Goal: Task Accomplishment & Management: Use online tool/utility

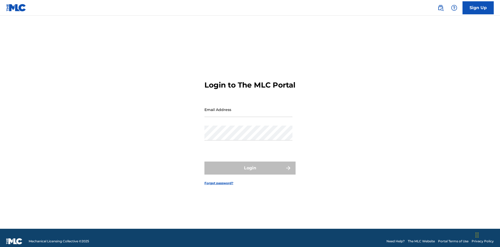
scroll to position [7, 0]
click at [248, 107] on input "Email Address" at bounding box center [248, 109] width 88 height 15
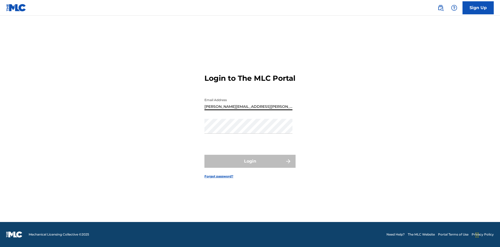
type input "[PERSON_NAME][EMAIL_ADDRESS][PERSON_NAME][DOMAIN_NAME]"
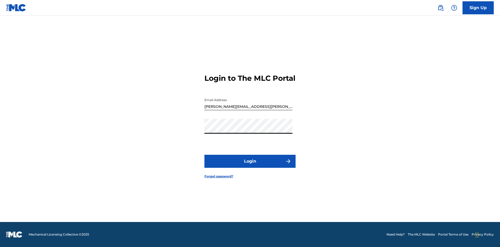
click at [250, 166] on button "Login" at bounding box center [249, 161] width 91 height 13
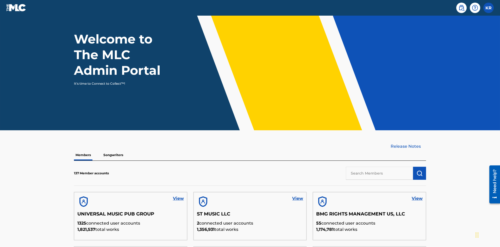
click at [380, 167] on input "text" at bounding box center [379, 173] width 67 height 13
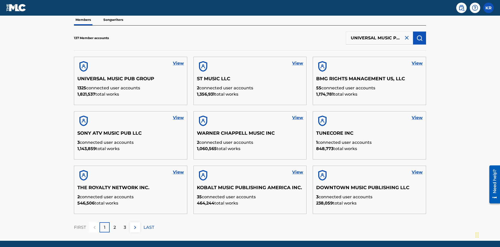
scroll to position [0, 17]
type input "UNIVERSAL MUSIC PUB GROUP"
click at [420, 35] on img "submit" at bounding box center [419, 38] width 6 height 6
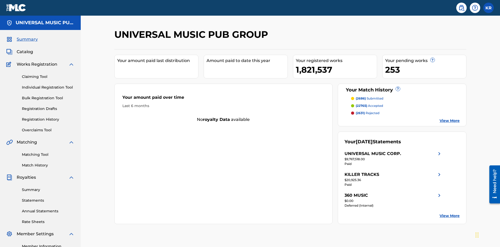
click at [48, 85] on link "Individual Registration Tool" at bounding box center [48, 87] width 53 height 5
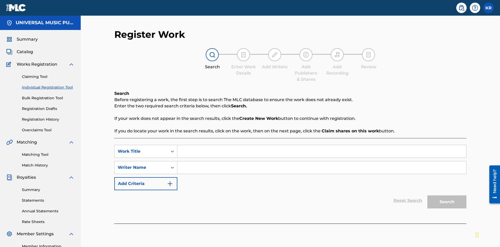
scroll to position [65, 0]
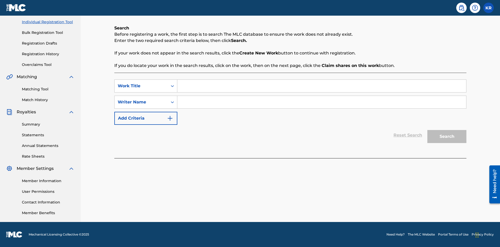
click at [322, 86] on input "Search Form" at bounding box center [321, 86] width 289 height 13
type input "Saved Work"
